Goal: Task Accomplishment & Management: Use online tool/utility

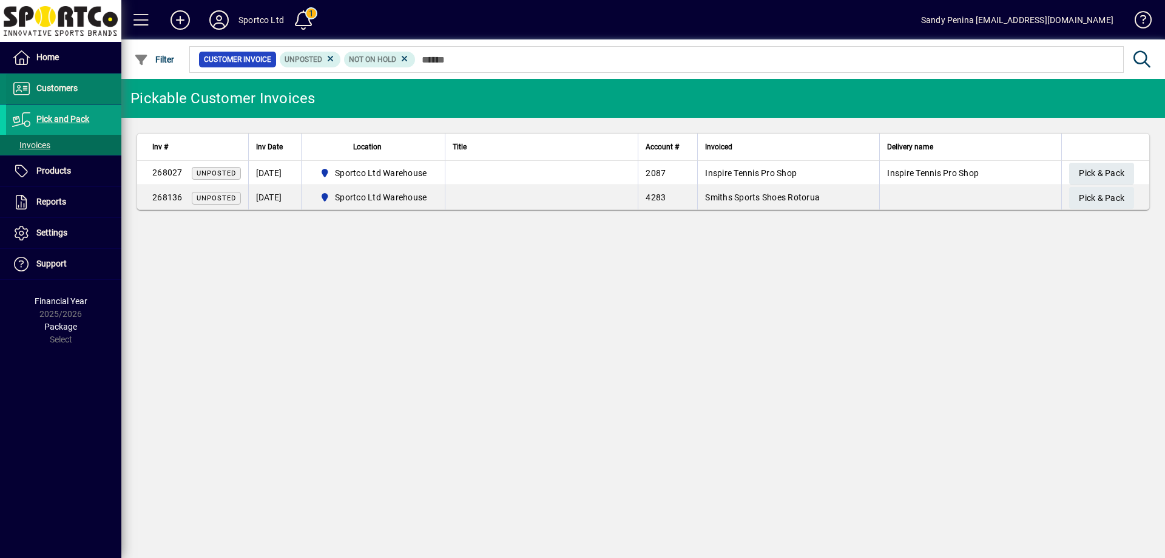
click at [64, 92] on span "Customers" at bounding box center [56, 88] width 41 height 10
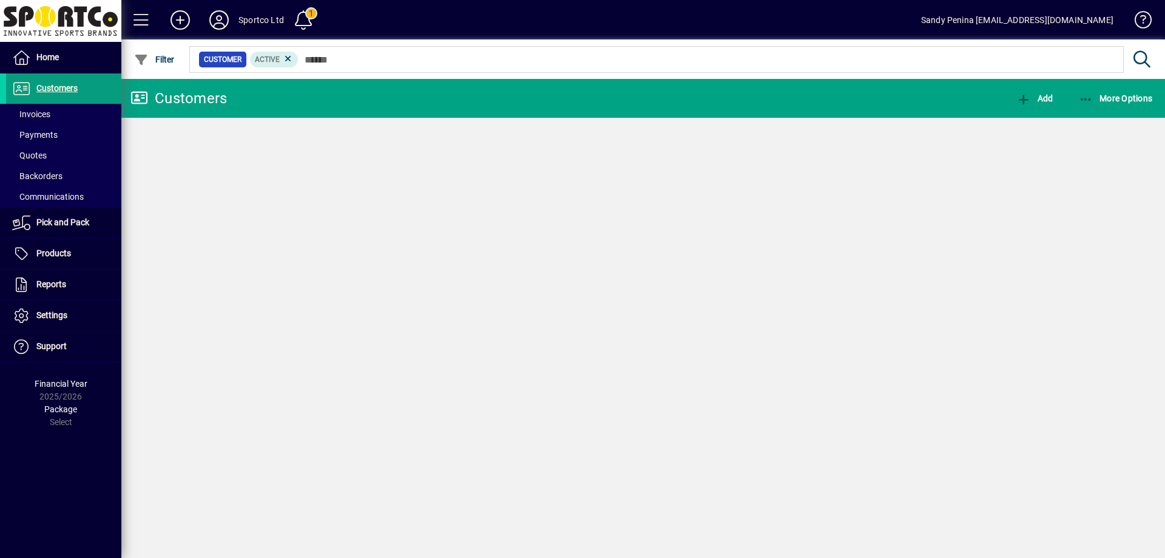
click at [67, 111] on span at bounding box center [63, 114] width 115 height 29
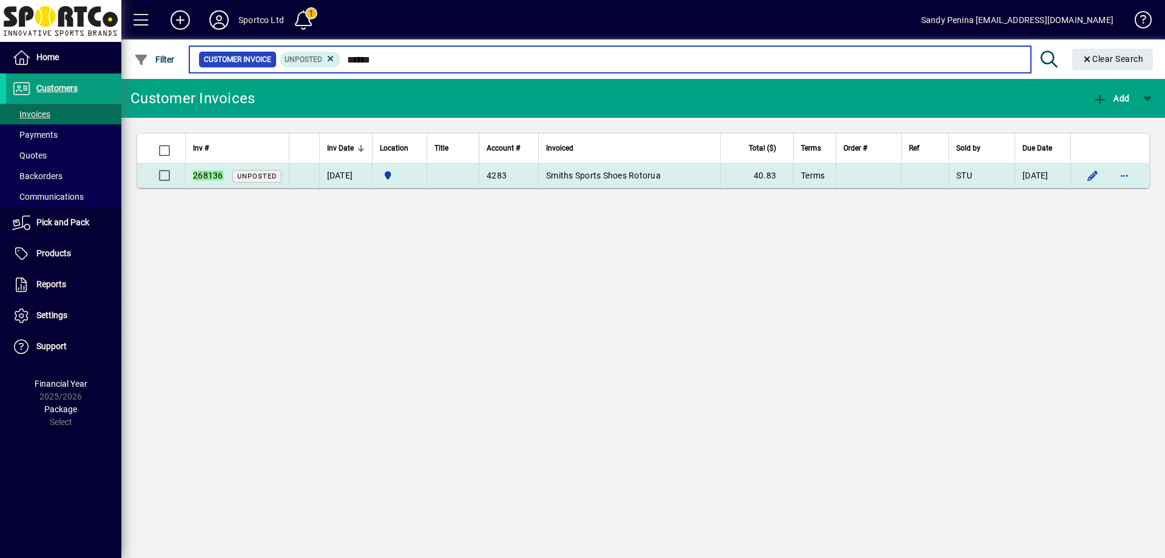
type input "******"
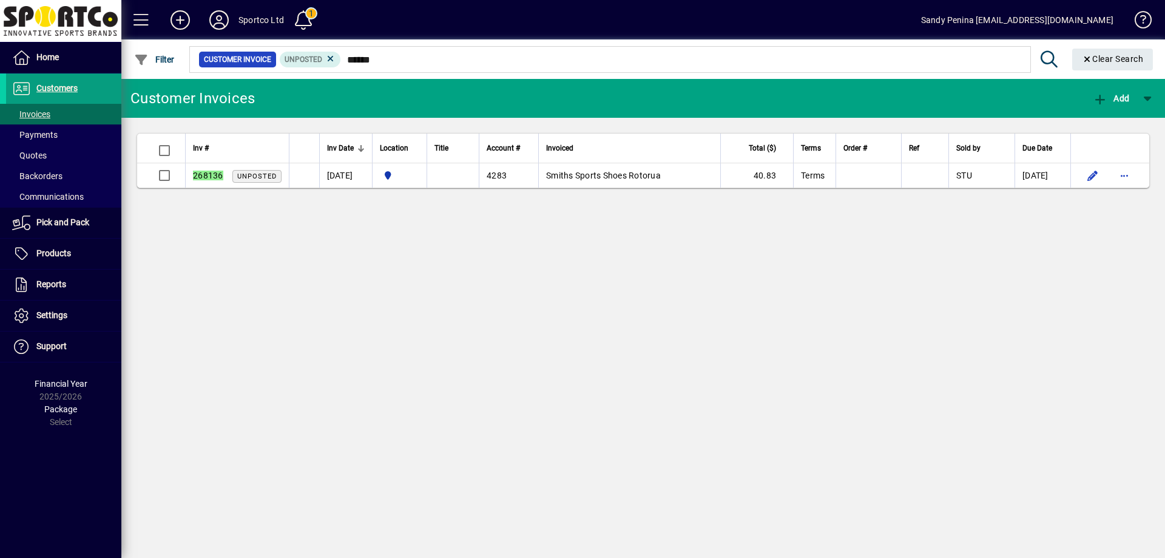
drag, startPoint x: 879, startPoint y: 172, endPoint x: 879, endPoint y: 198, distance: 26.1
click at [879, 171] on td at bounding box center [869, 175] width 66 height 24
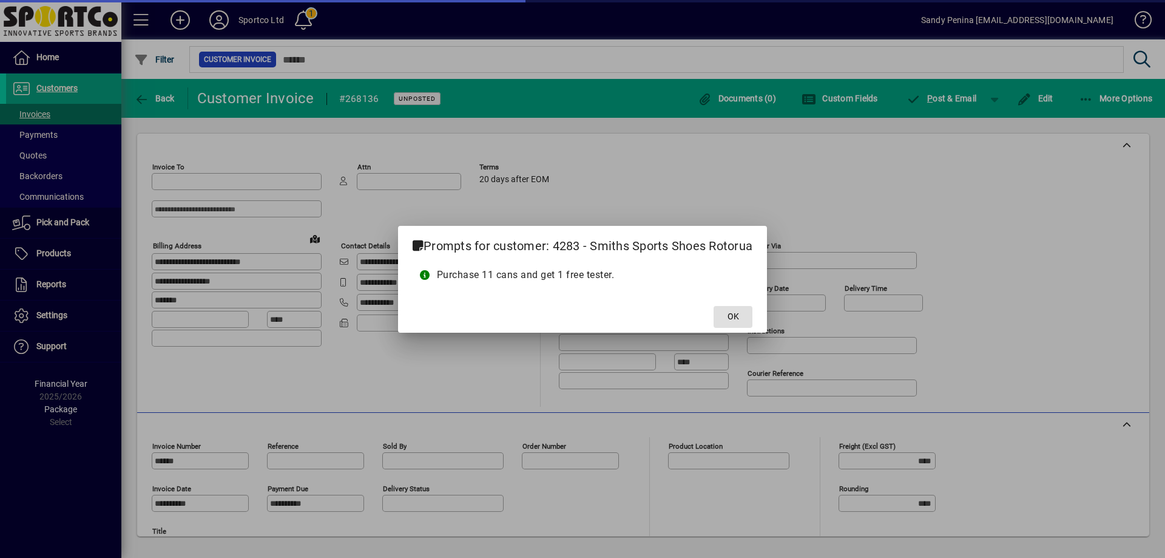
type input "**********"
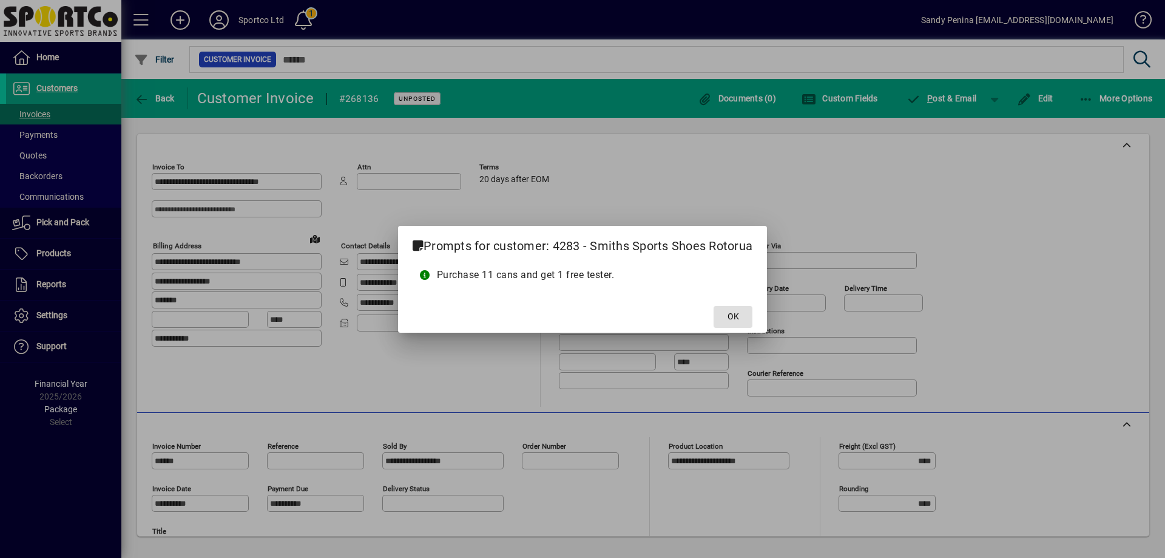
click at [732, 310] on span at bounding box center [733, 316] width 39 height 29
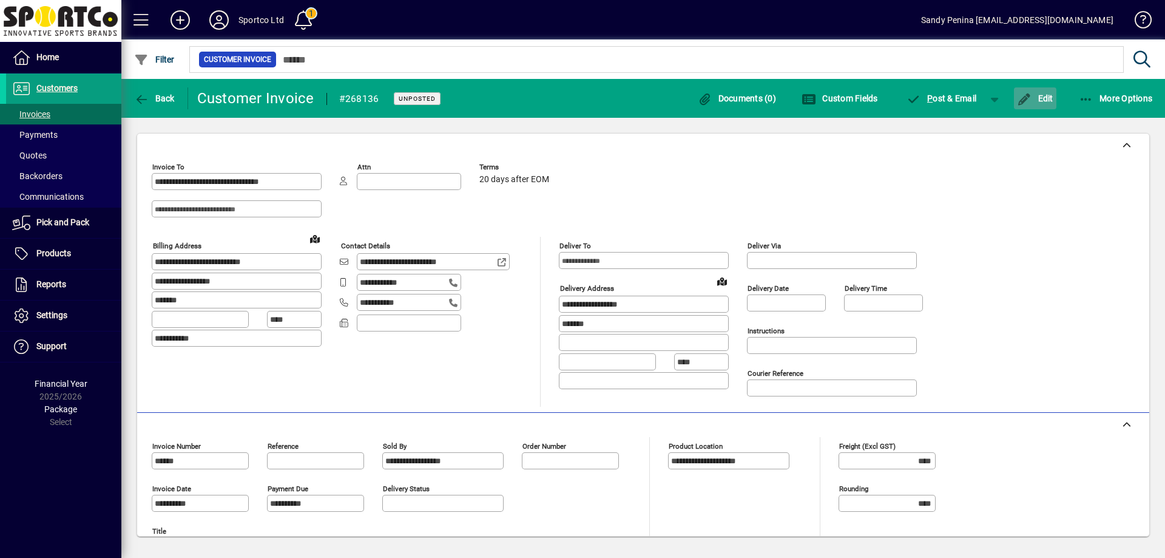
click at [1029, 104] on icon "button" at bounding box center [1024, 99] width 15 height 12
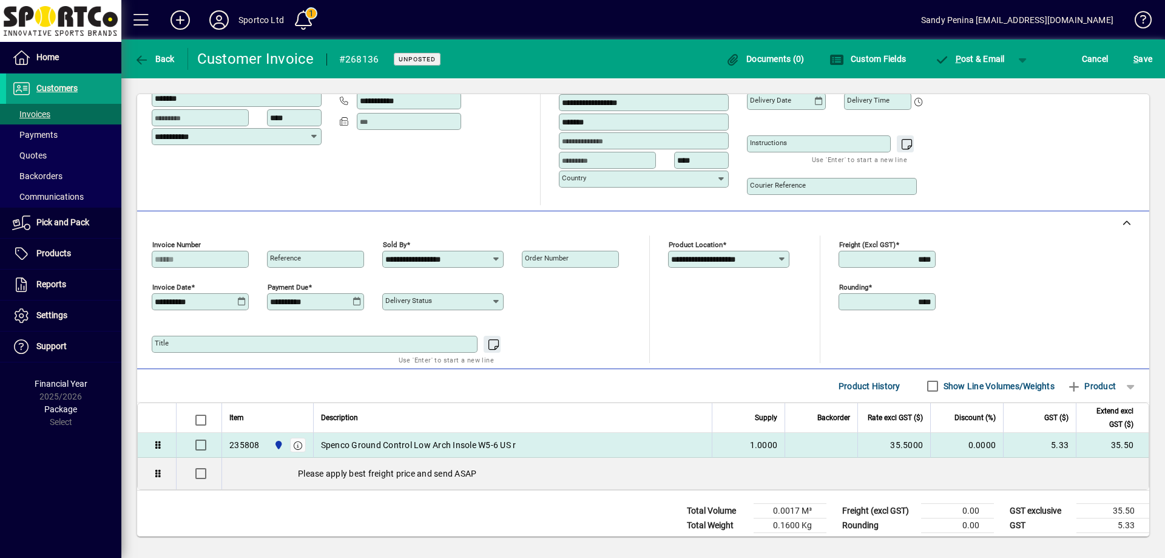
scroll to position [185, 0]
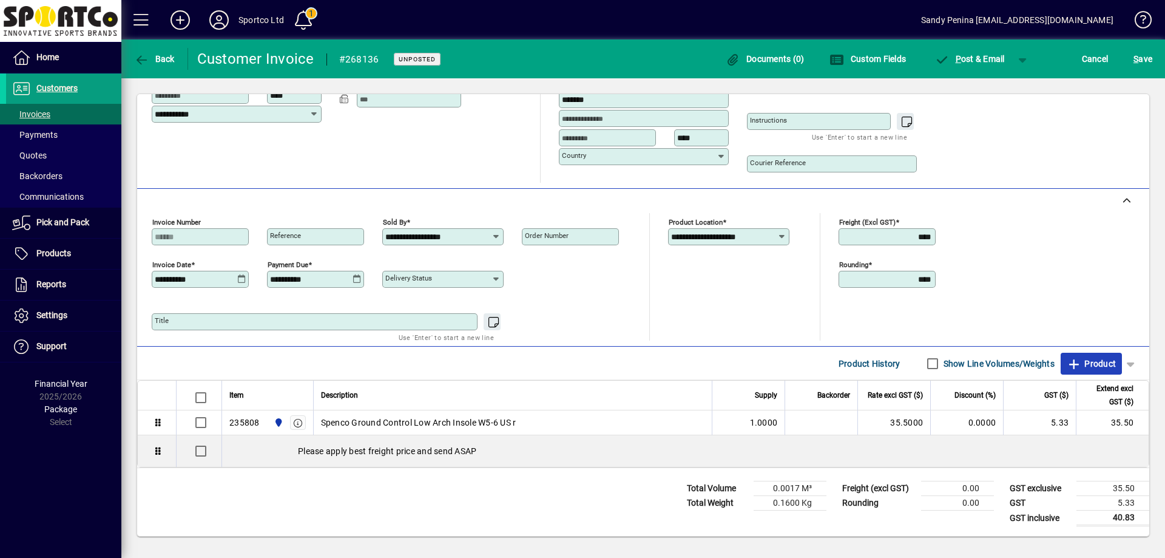
click at [1101, 365] on span "Product" at bounding box center [1091, 363] width 49 height 19
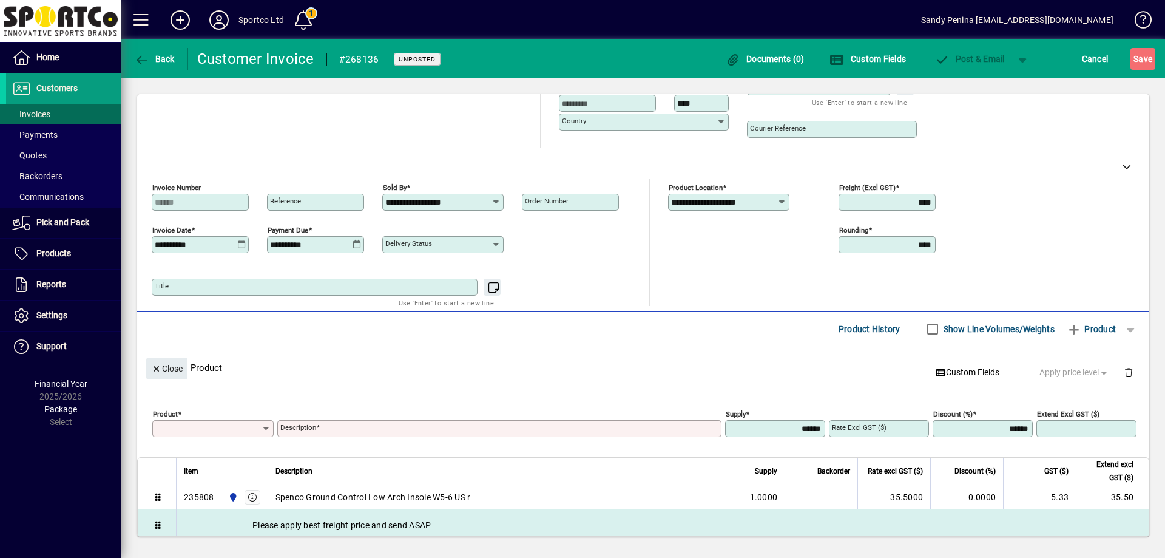
scroll to position [0, 0]
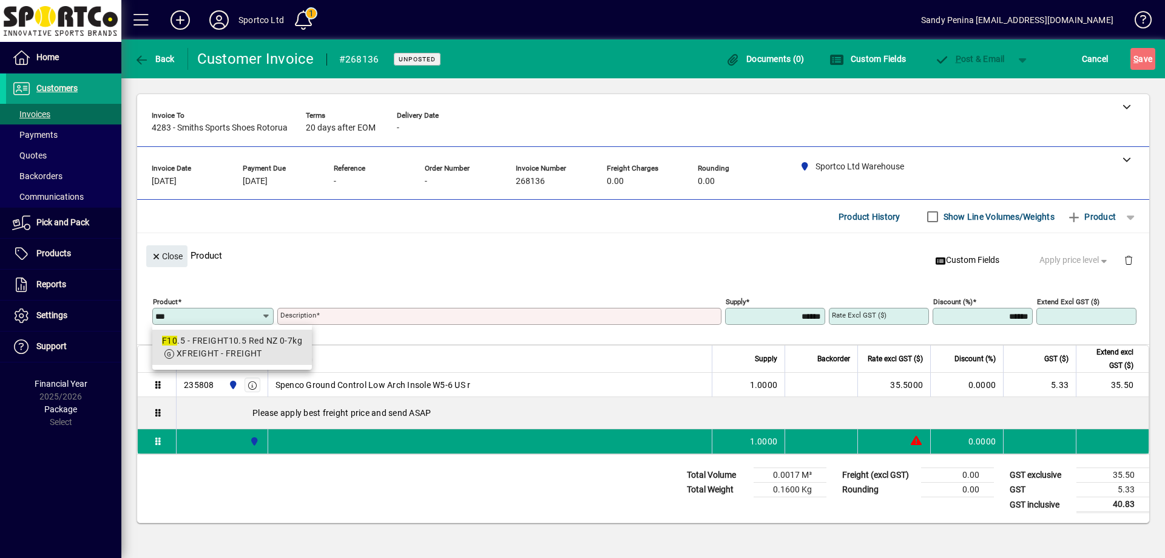
click at [246, 348] on span "XFREIGHT - FREIGHT" at bounding box center [220, 353] width 86 height 10
type input "*****"
type input "**********"
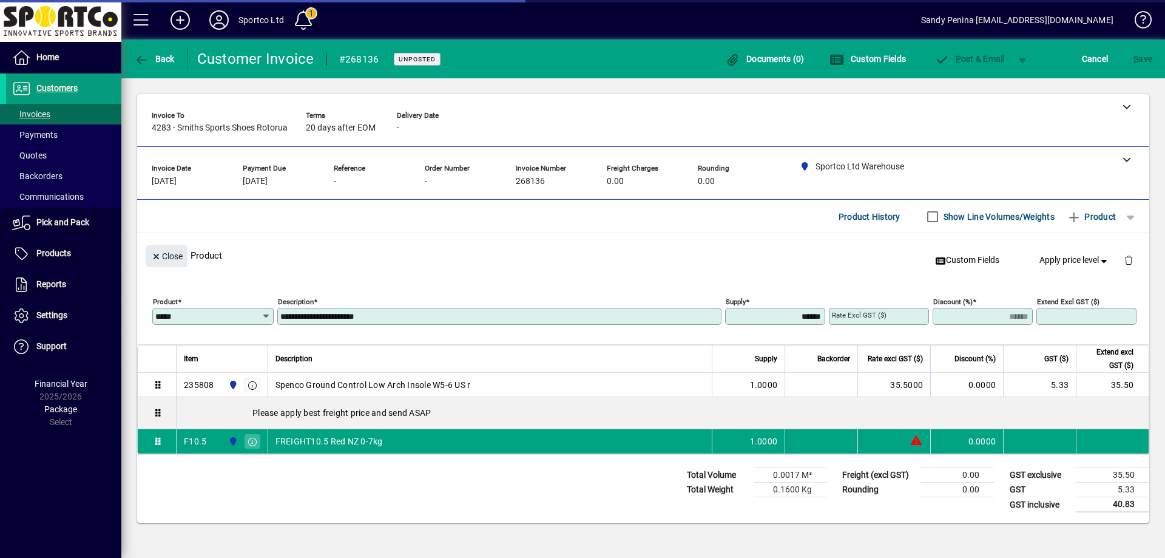
type input "*******"
type input "*****"
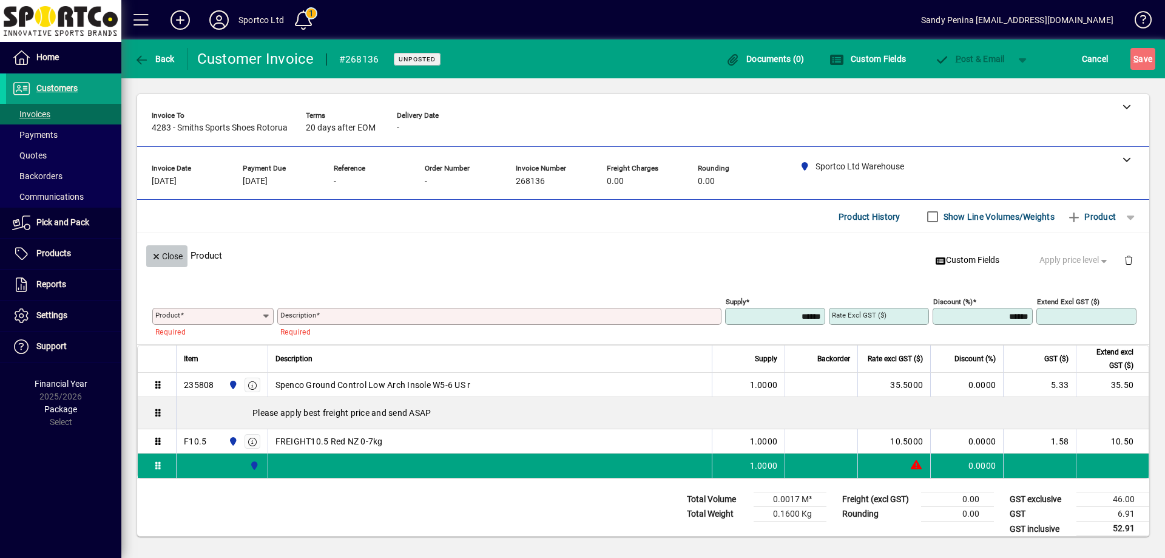
click at [157, 255] on icon "button" at bounding box center [156, 256] width 11 height 8
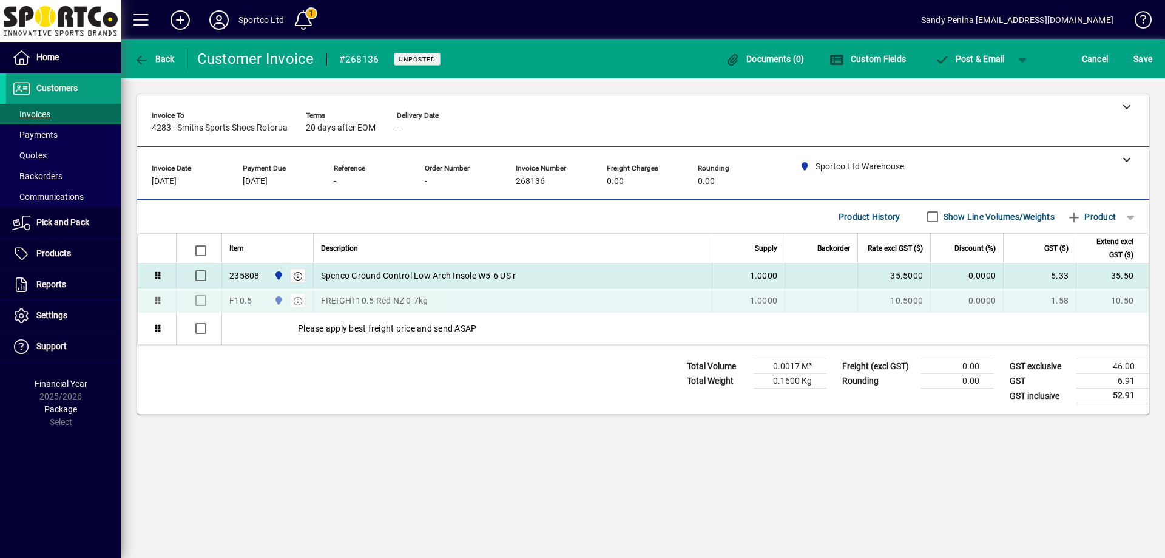
drag, startPoint x: 421, startPoint y: 330, endPoint x: 430, endPoint y: 291, distance: 40.0
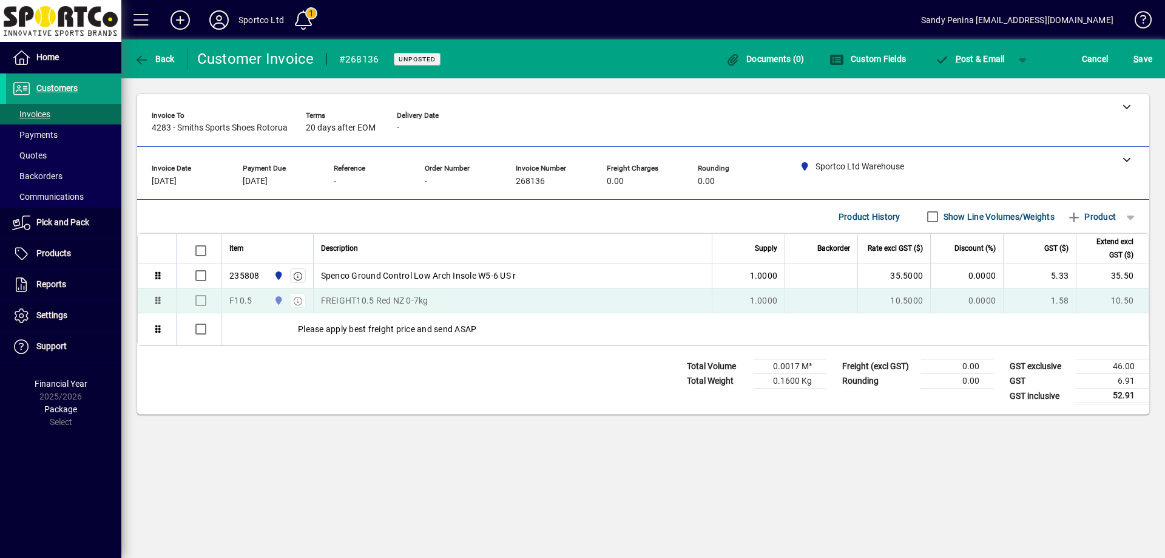
drag, startPoint x: 472, startPoint y: 273, endPoint x: 474, endPoint y: 296, distance: 23.7
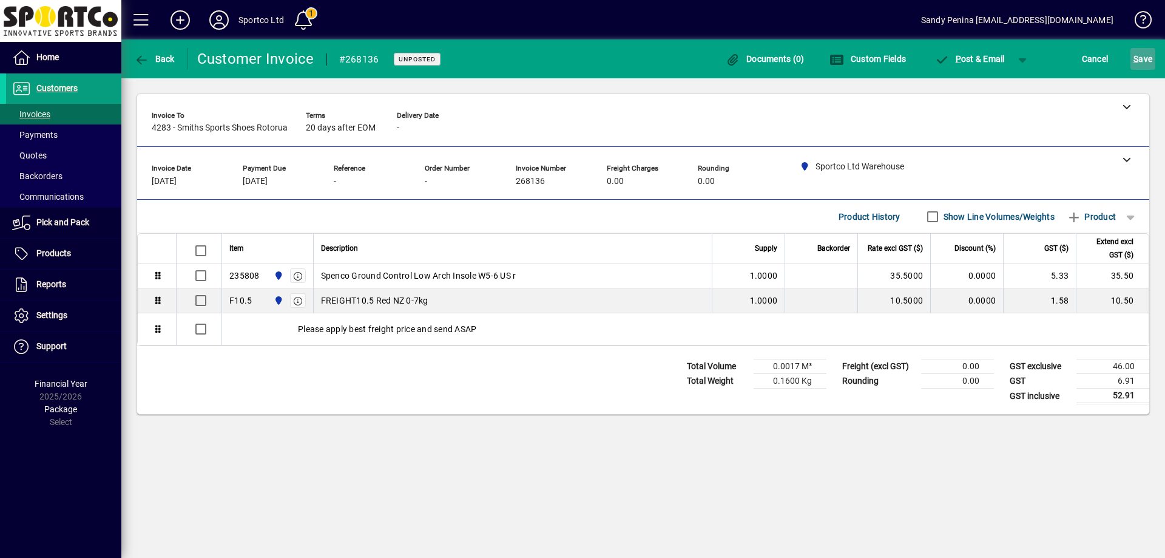
click at [1147, 55] on span "S ave" at bounding box center [1143, 58] width 19 height 19
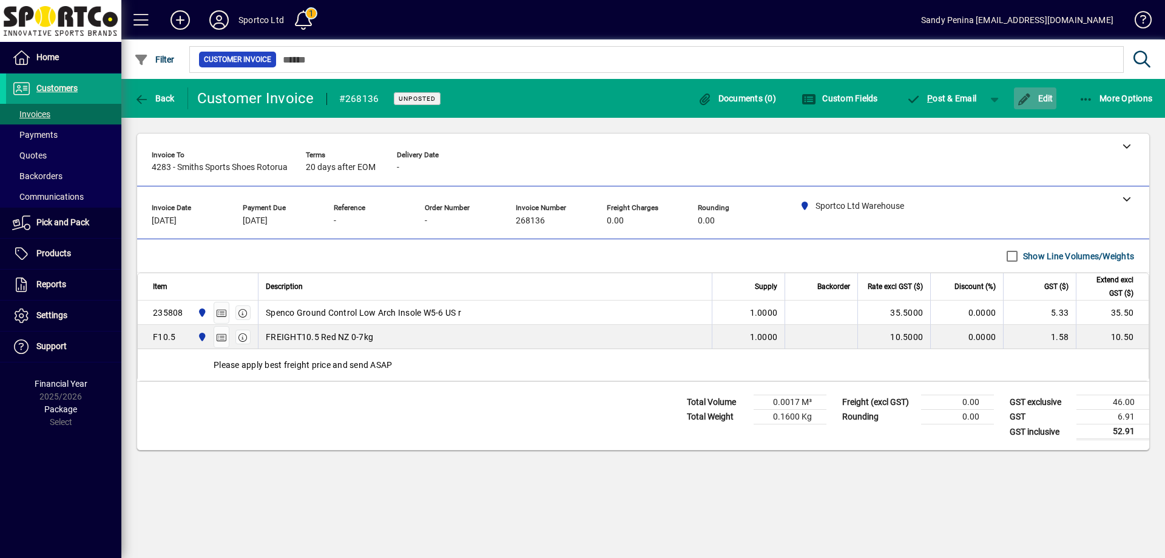
click at [1037, 97] on span "Edit" at bounding box center [1035, 98] width 36 height 10
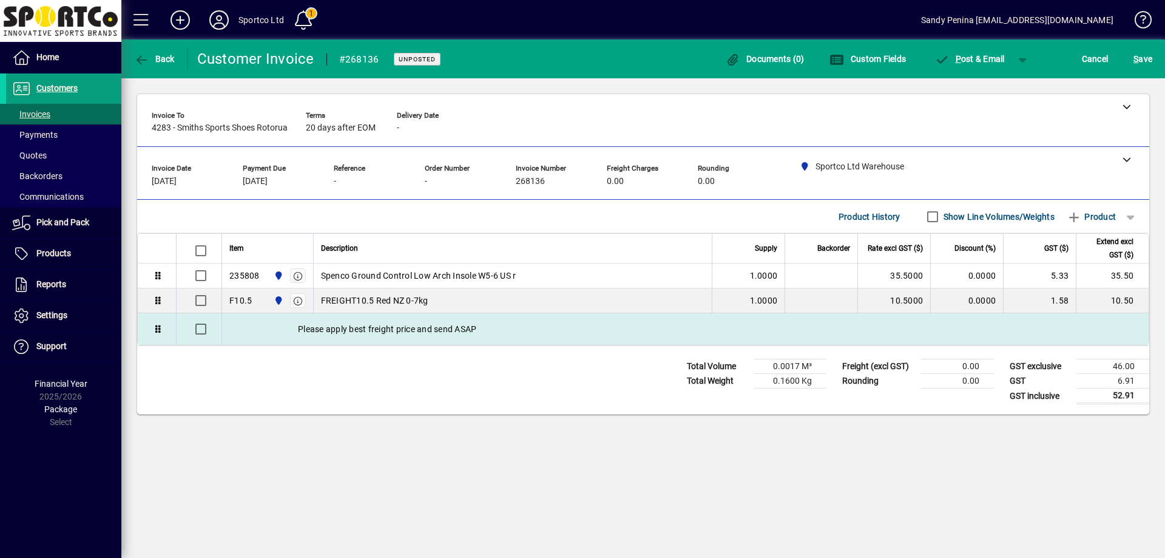
click at [725, 322] on div "Please apply best freight price and send ASAP" at bounding box center [685, 329] width 927 height 32
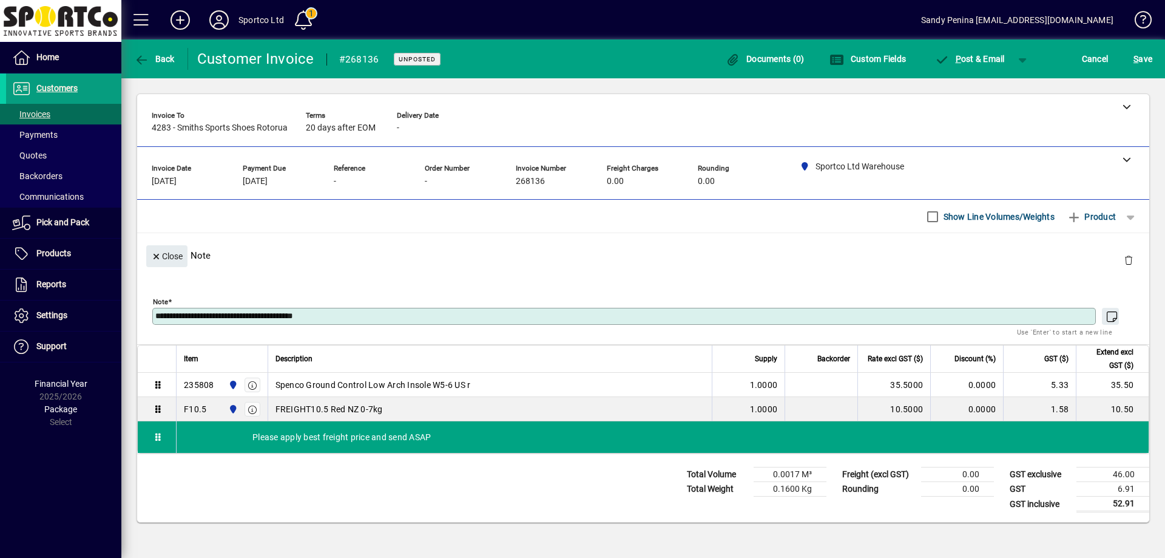
drag, startPoint x: 1126, startPoint y: 259, endPoint x: 1165, endPoint y: 286, distance: 47.0
click at [1129, 259] on span "button" at bounding box center [1128, 259] width 29 height 29
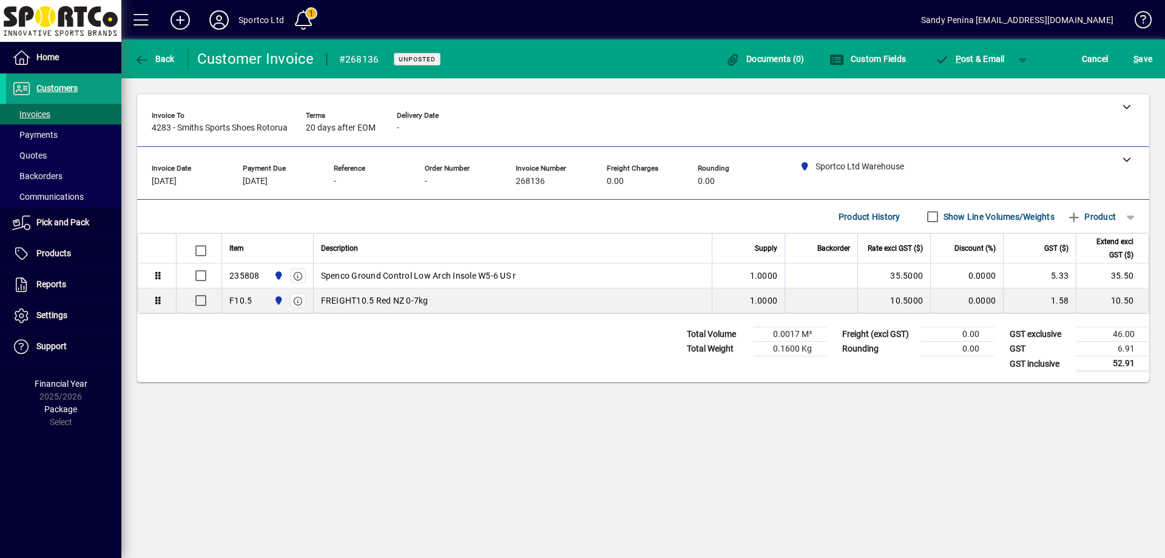
click at [1125, 62] on div "S ave" at bounding box center [1143, 59] width 44 height 22
click at [1151, 54] on span "S ave" at bounding box center [1143, 58] width 19 height 19
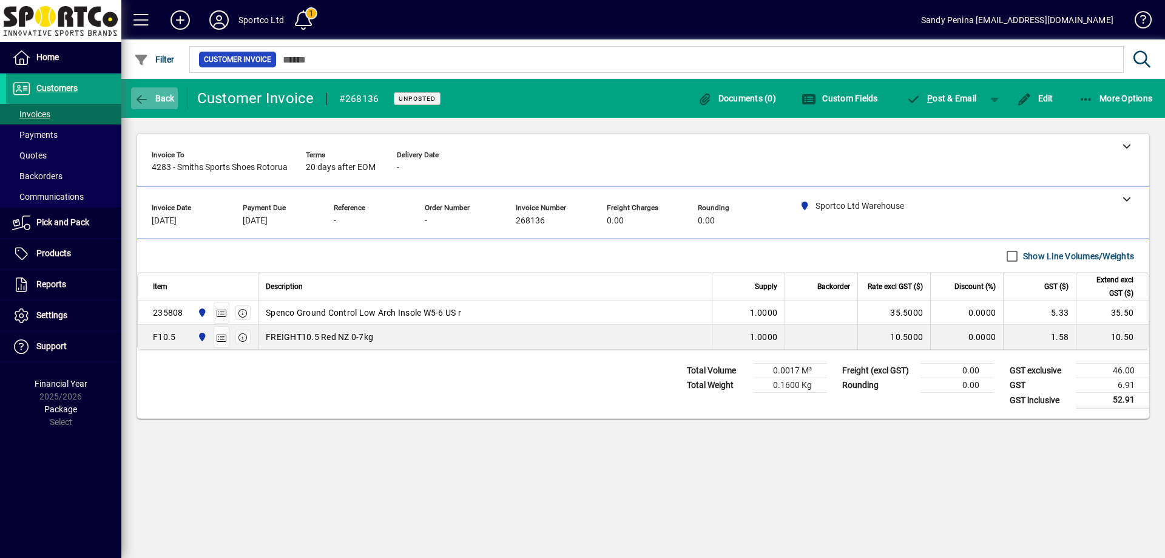
click at [171, 104] on span "button" at bounding box center [154, 98] width 47 height 29
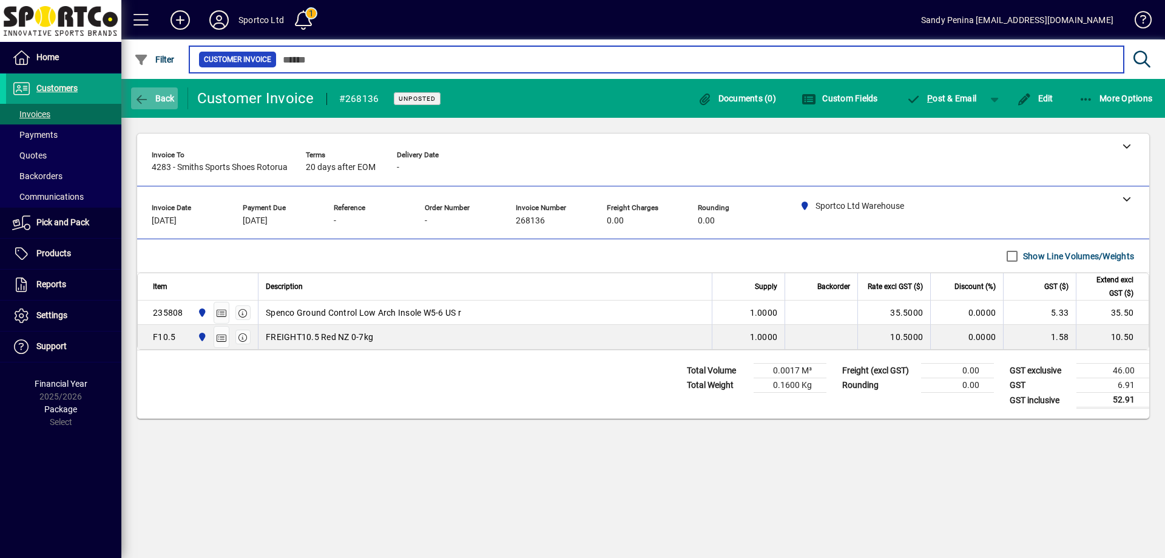
type input "******"
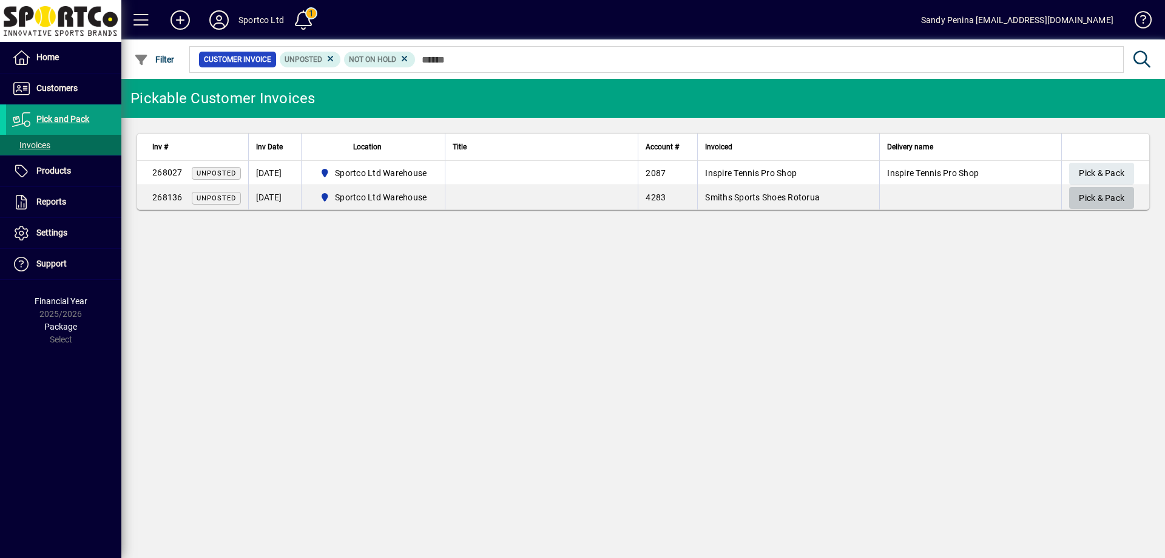
drag, startPoint x: 1086, startPoint y: 209, endPoint x: 1087, endPoint y: 203, distance: 6.7
click at [1087, 204] on button "Pick & Pack" at bounding box center [1101, 198] width 65 height 22
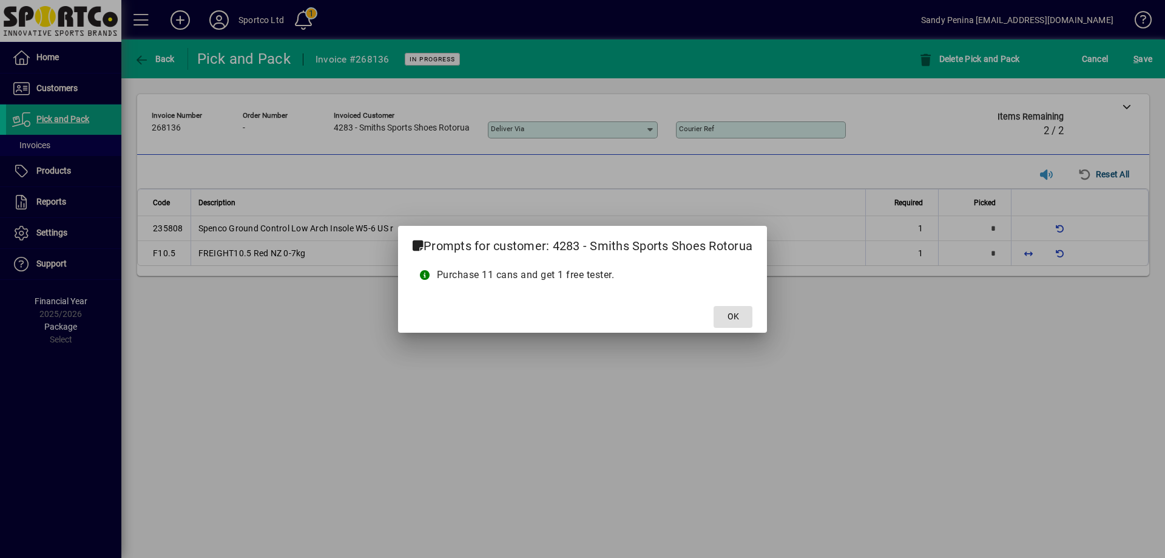
click at [714, 306] on button "OK" at bounding box center [733, 317] width 39 height 22
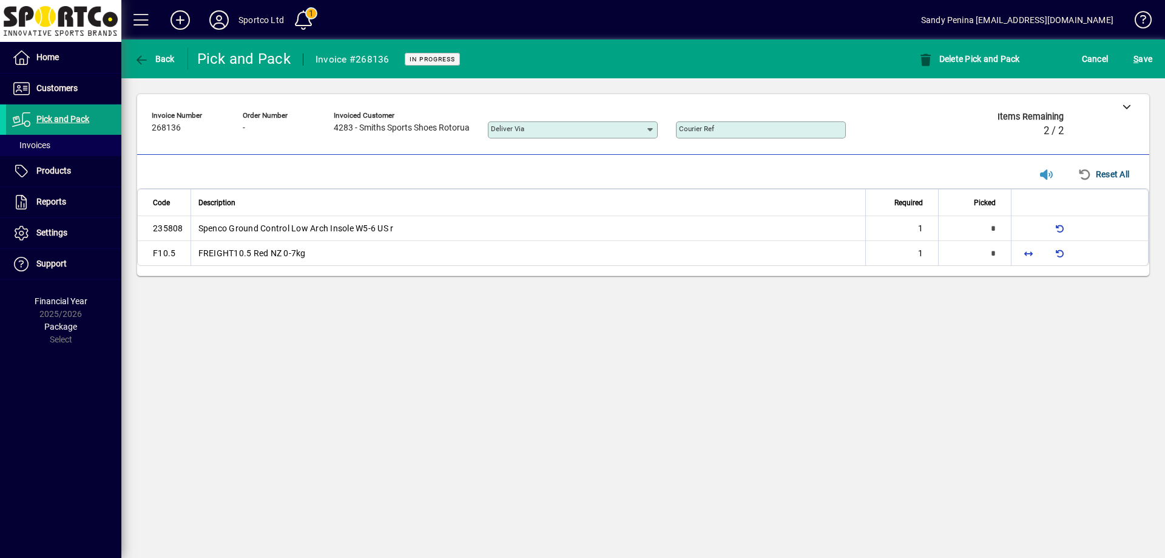
type input "*"
click at [1034, 254] on span "button" at bounding box center [1028, 253] width 29 height 29
type input "*"
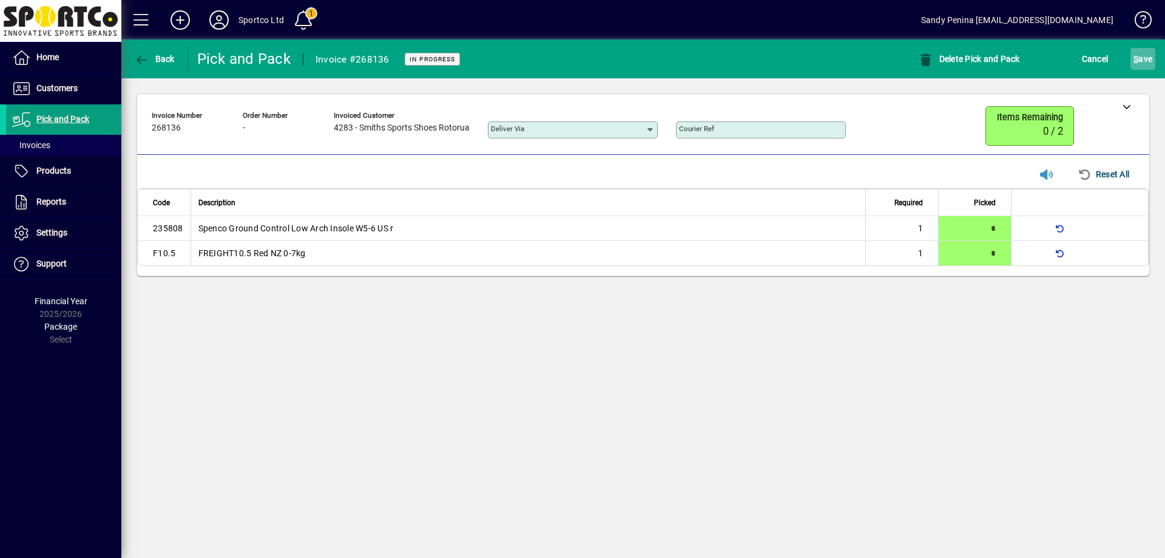
click at [1142, 56] on span "S ave" at bounding box center [1143, 58] width 19 height 19
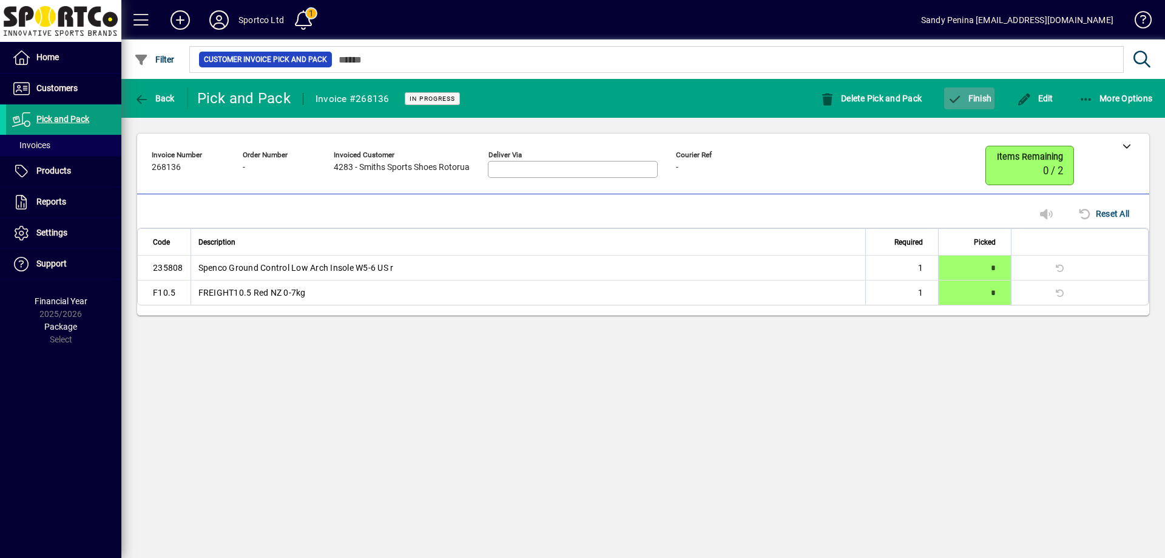
click at [972, 103] on span "button" at bounding box center [969, 98] width 50 height 29
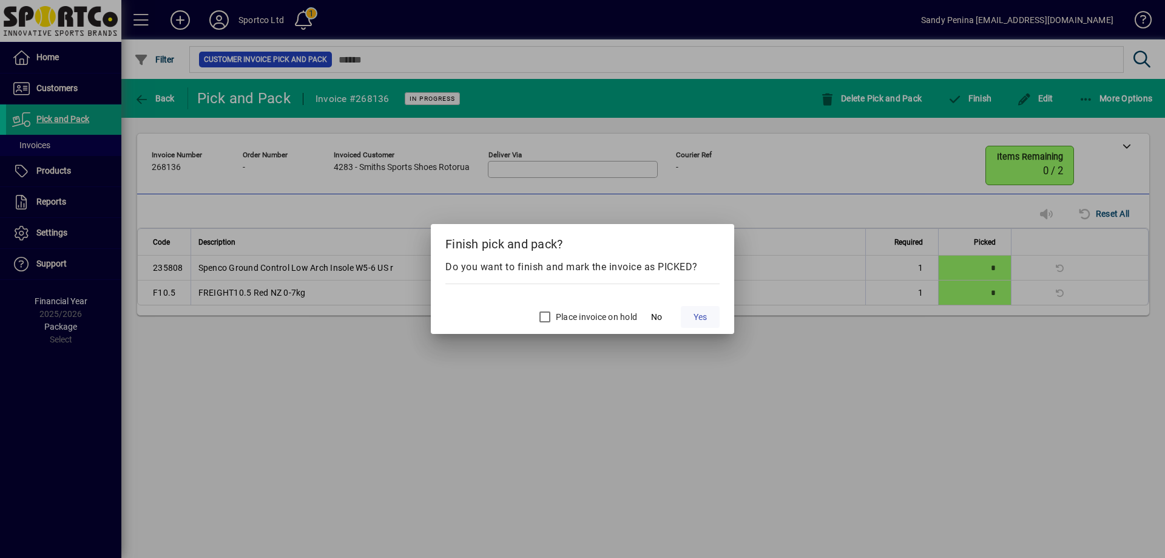
click at [694, 312] on span "Yes" at bounding box center [700, 317] width 13 height 13
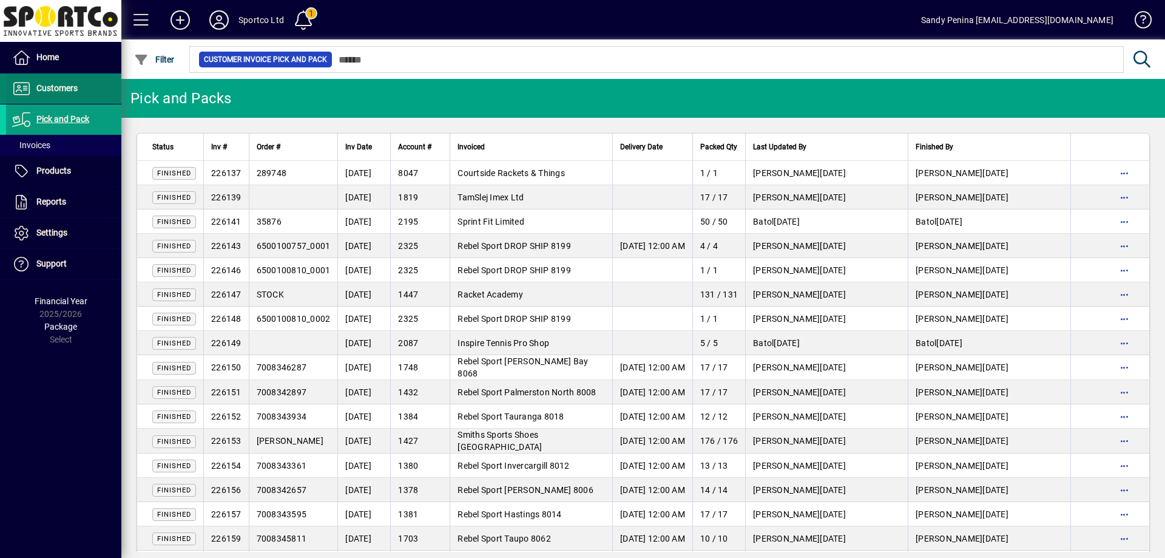
click at [84, 78] on span at bounding box center [63, 88] width 115 height 29
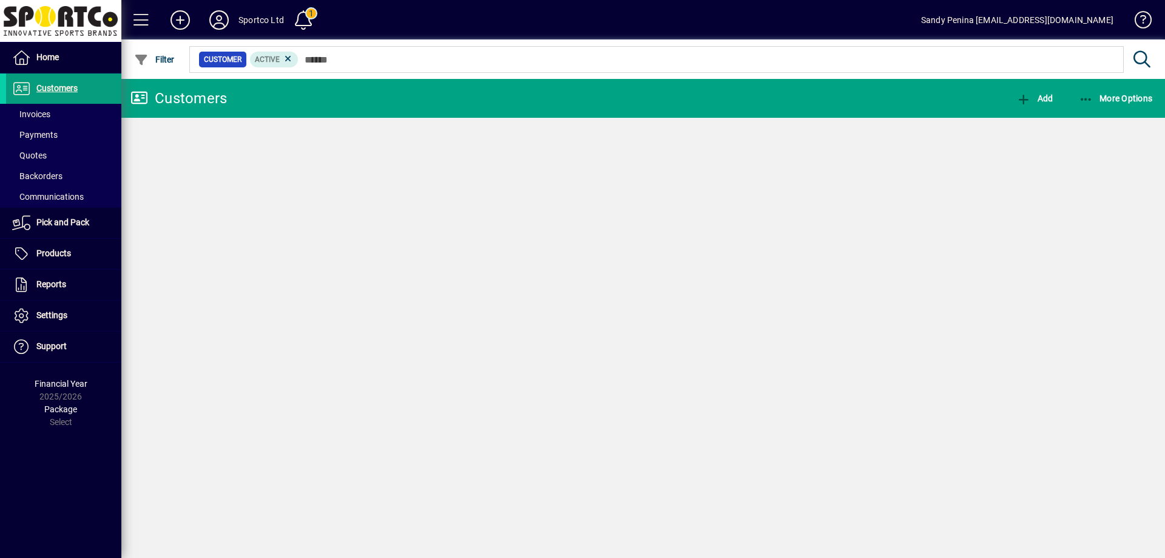
click at [68, 115] on span at bounding box center [63, 114] width 115 height 29
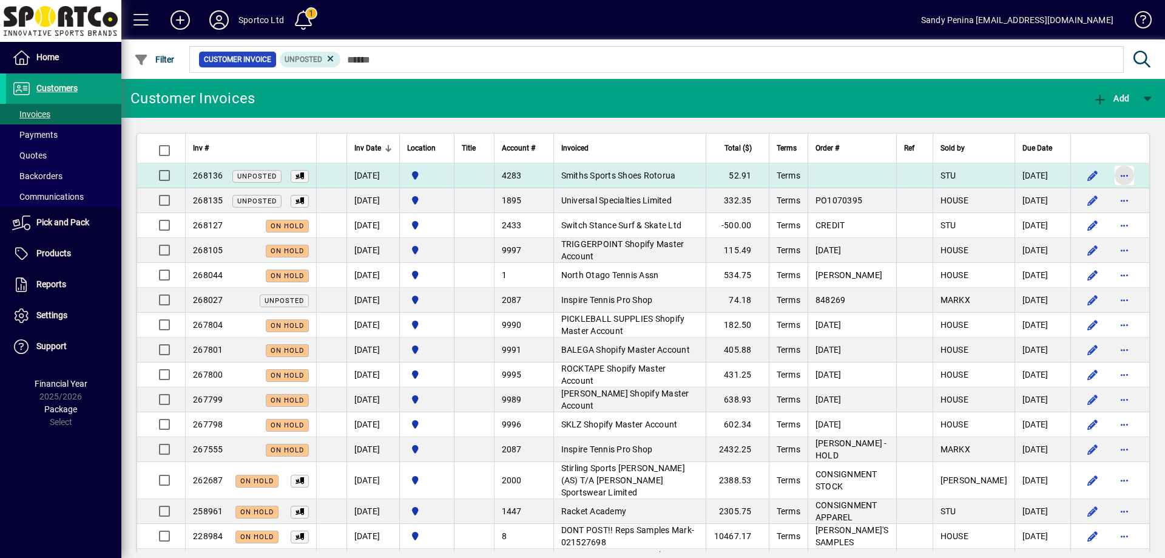
click at [1111, 174] on span "button" at bounding box center [1124, 175] width 29 height 29
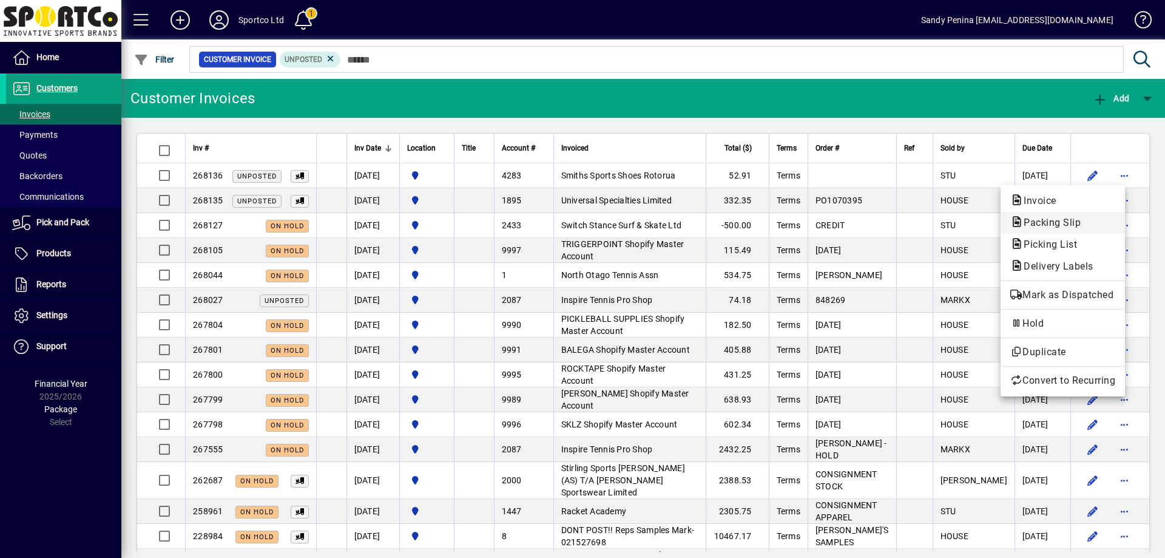
click at [1108, 214] on button "Packing Slip" at bounding box center [1063, 223] width 124 height 22
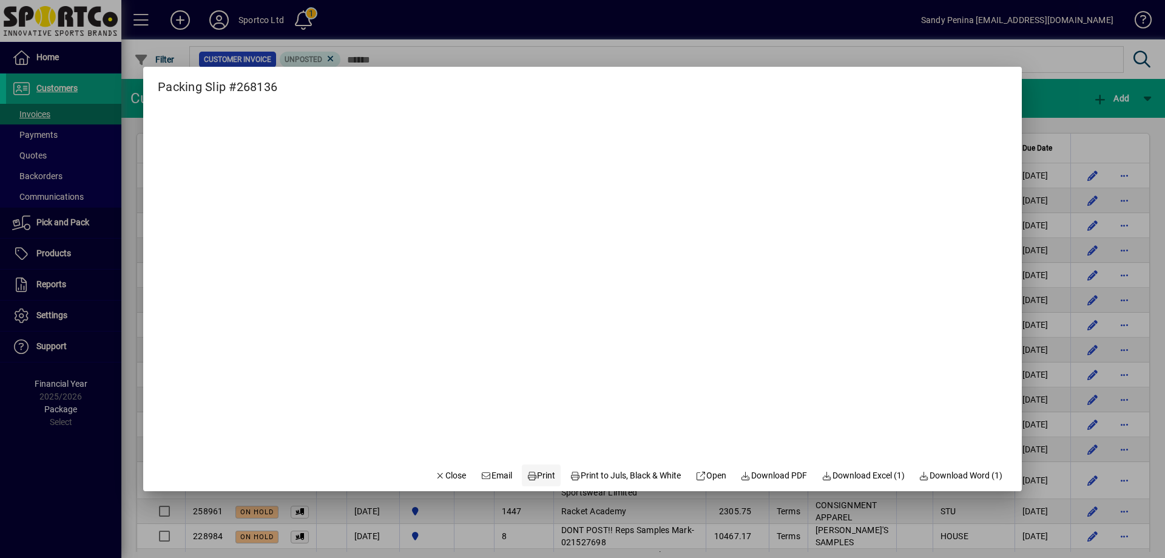
click at [547, 472] on span at bounding box center [541, 475] width 39 height 29
click at [441, 482] on span "button" at bounding box center [450, 475] width 41 height 29
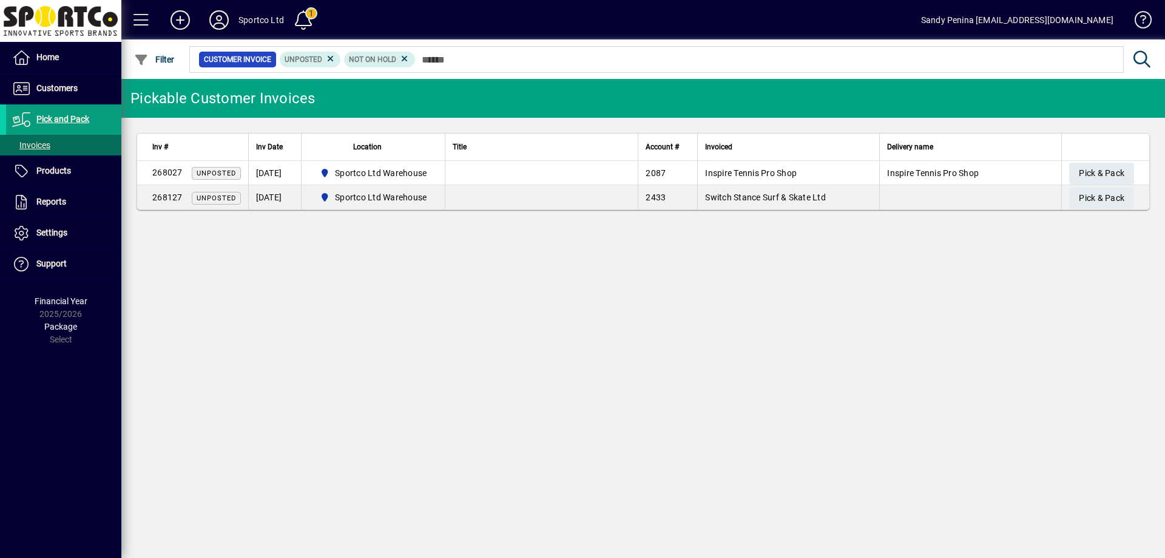
click at [223, 30] on icon at bounding box center [219, 19] width 24 height 19
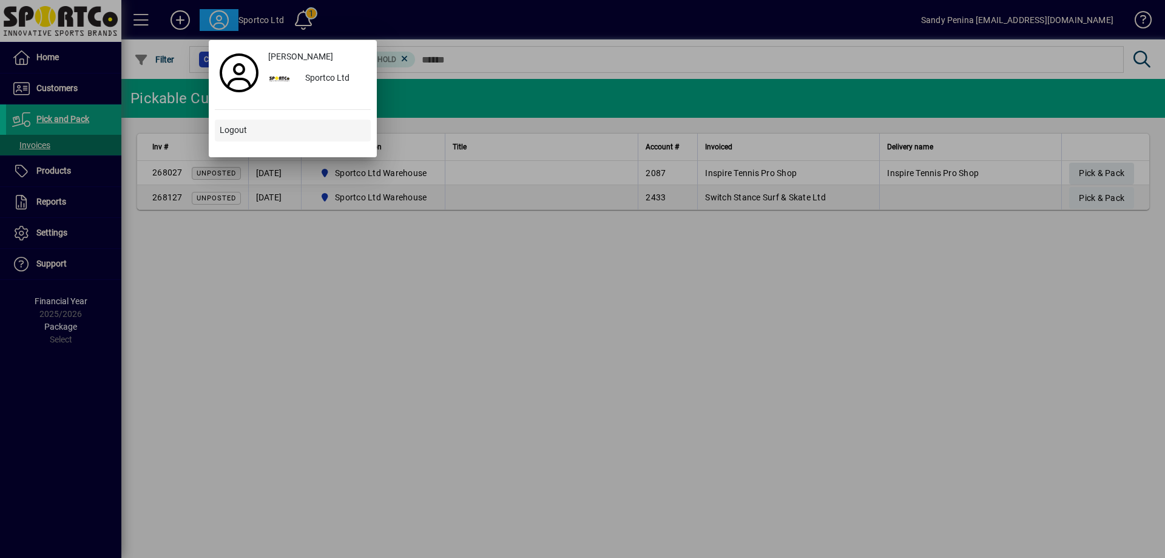
click at [259, 135] on span at bounding box center [293, 130] width 156 height 29
